Goal: Transaction & Acquisition: Purchase product/service

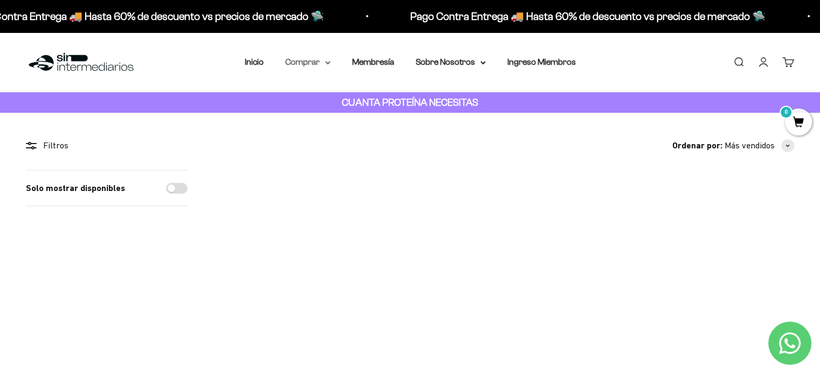
click at [329, 64] on icon at bounding box center [327, 63] width 5 height 4
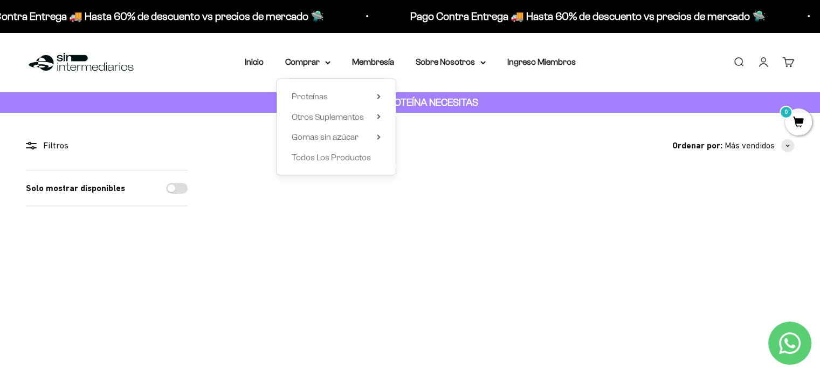
click at [382, 91] on div "Proteínas Ver Todos Whey Iso Vegan Shaker" at bounding box center [336, 127] width 119 height 96
click at [380, 94] on icon at bounding box center [379, 96] width 4 height 5
click at [443, 100] on span "Ver Todos" at bounding box center [430, 96] width 38 height 9
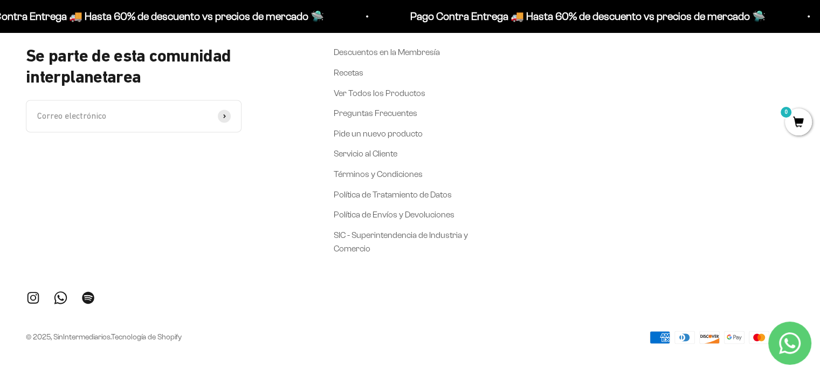
scroll to position [96, 0]
